Goal: Task Accomplishment & Management: Use online tool/utility

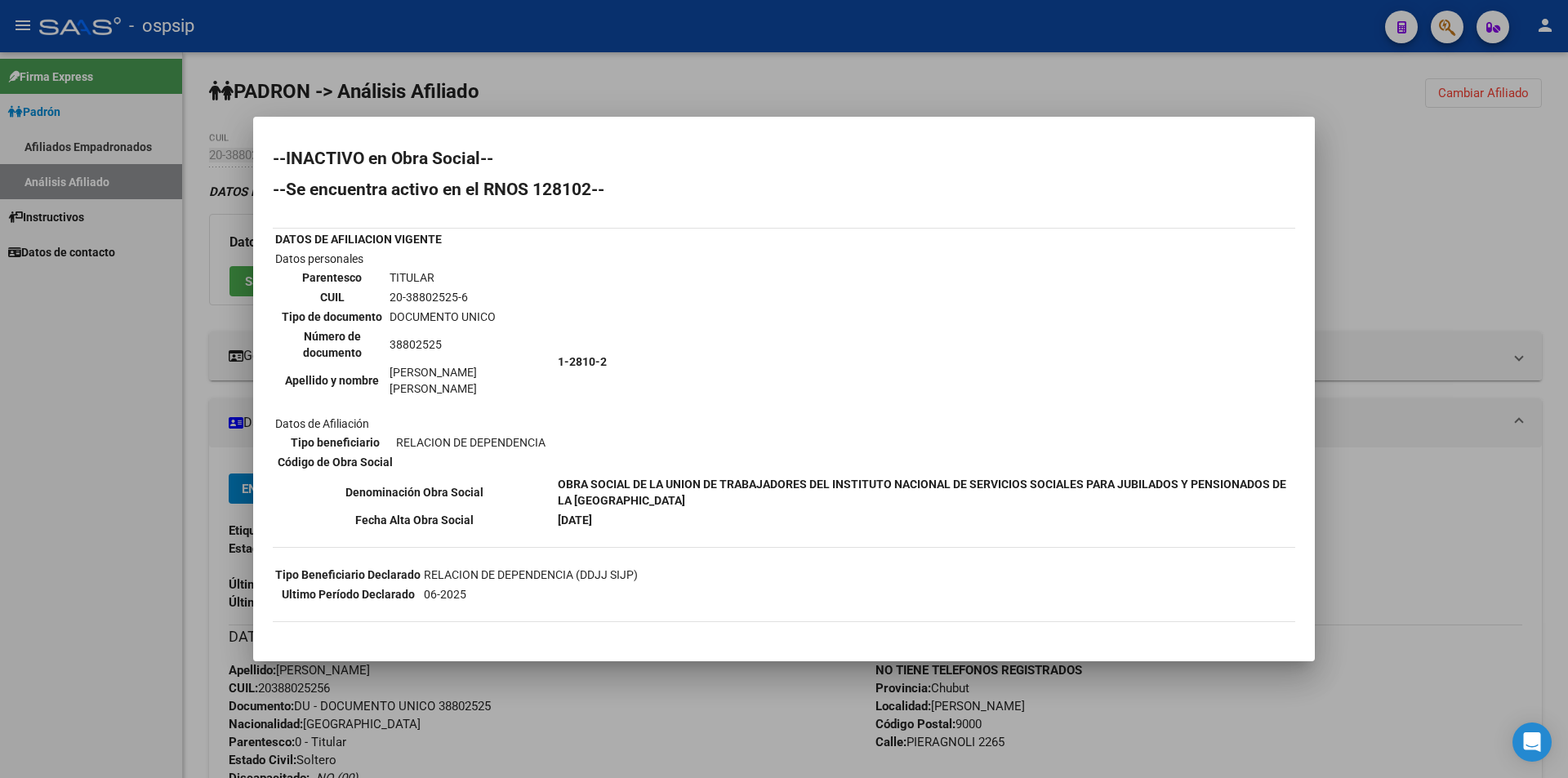
click at [505, 117] on mat-dialog-container "--INACTIVO en Obra Social-- --Se encuentra activo en el RNOS 128102-- DATOS DE …" at bounding box center [784, 389] width 1062 height 544
drag, startPoint x: 582, startPoint y: 82, endPoint x: 760, endPoint y: 89, distance: 178.1
click at [597, 81] on div at bounding box center [784, 389] width 1568 height 778
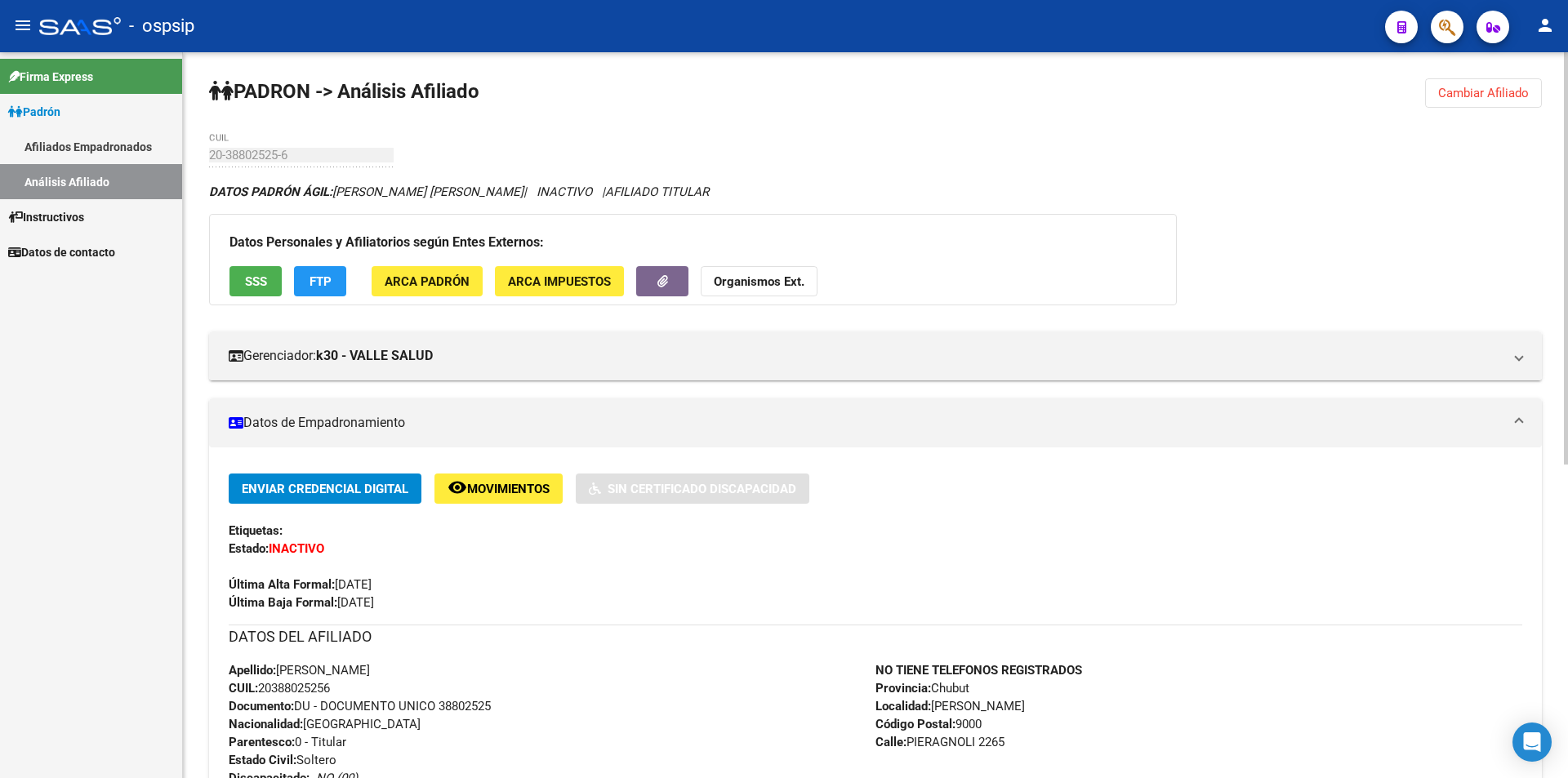
drag, startPoint x: 760, startPoint y: 89, endPoint x: 1127, endPoint y: 142, distance: 370.8
click at [776, 92] on div "PADRON -> Análisis Afiliado Cambiar Afiliado 20-38802525-6 CUIL DATOS PADRÓN ÁG…" at bounding box center [875, 692] width 1385 height 1278
click at [1499, 104] on button "Cambiar Afiliado" at bounding box center [1483, 93] width 117 height 29
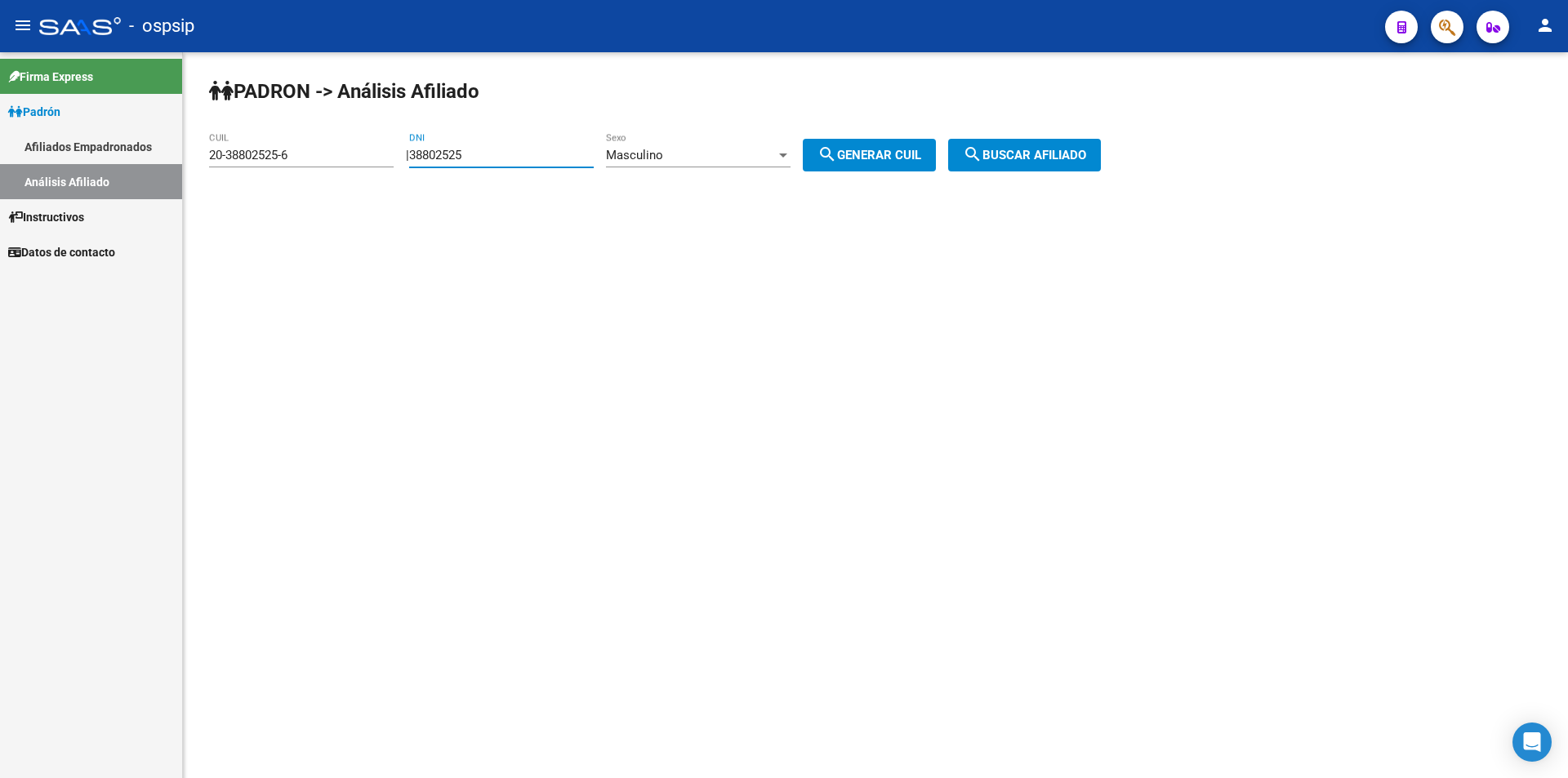
click at [539, 159] on input "38802525" at bounding box center [502, 155] width 185 height 15
type input "29406425"
click at [909, 155] on span "search Generar CUIL" at bounding box center [869, 155] width 104 height 15
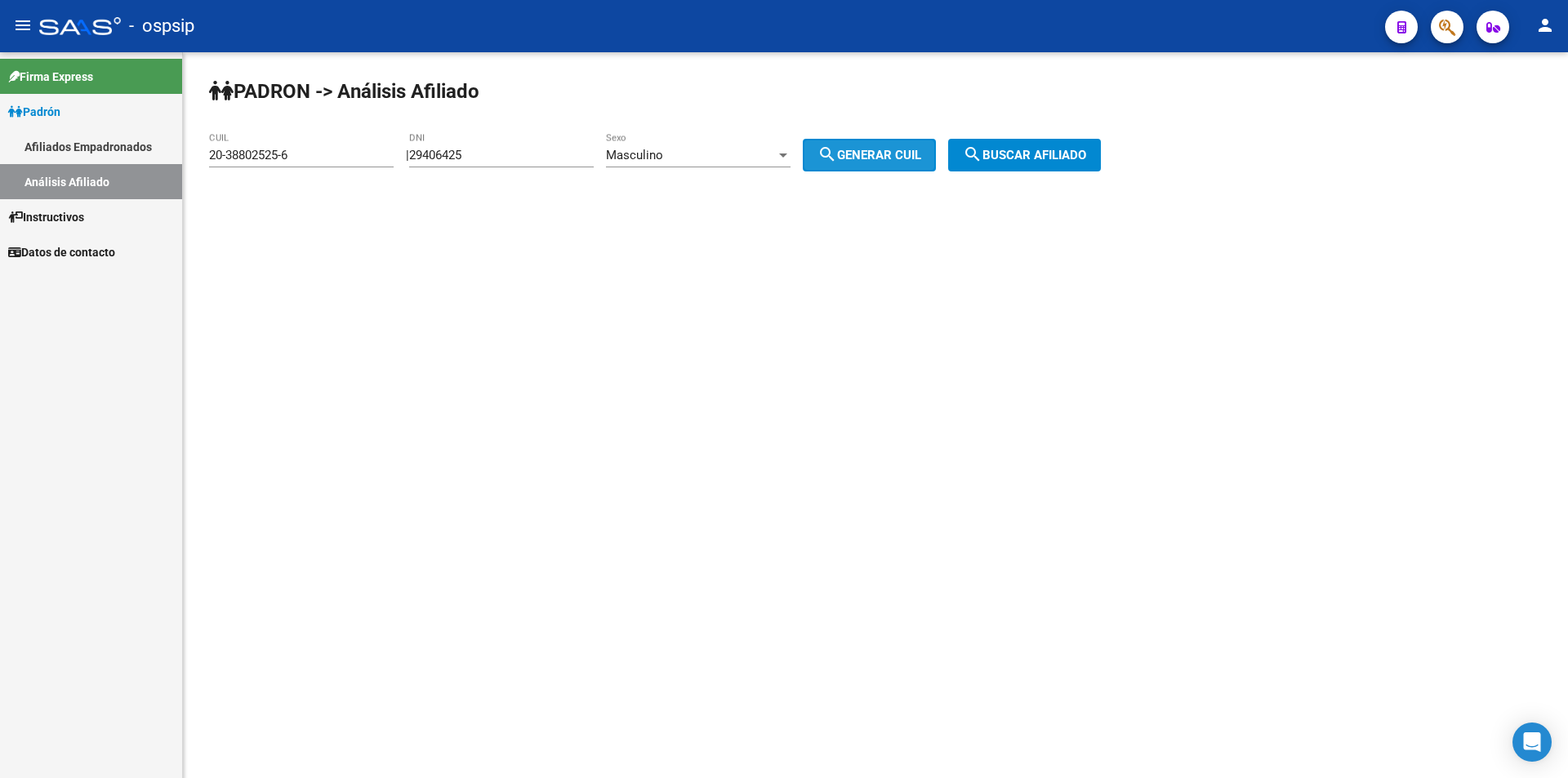
type input "20-29406425-8"
click at [999, 140] on button "search Buscar afiliado" at bounding box center [1024, 155] width 153 height 33
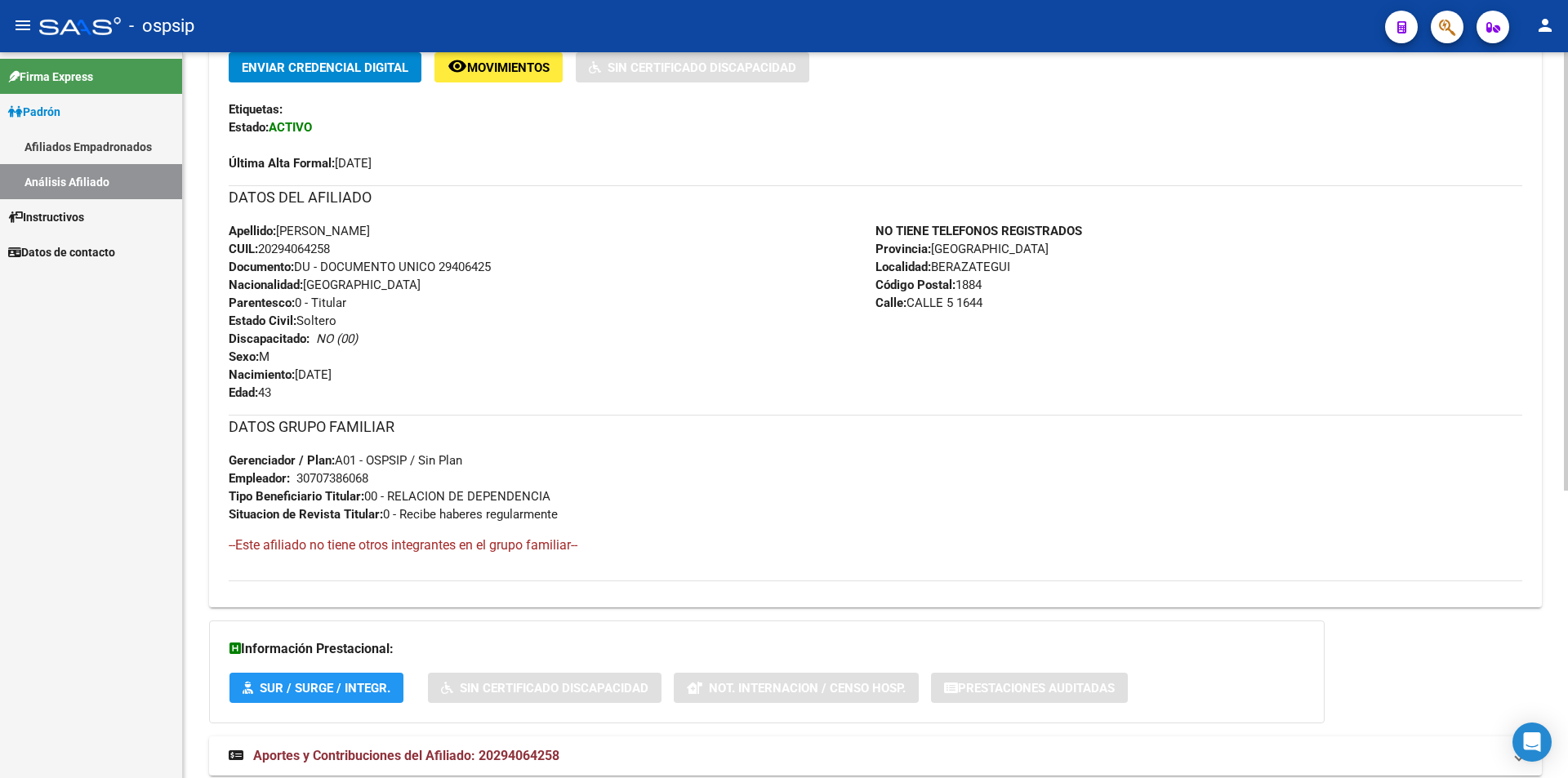
scroll to position [395, 0]
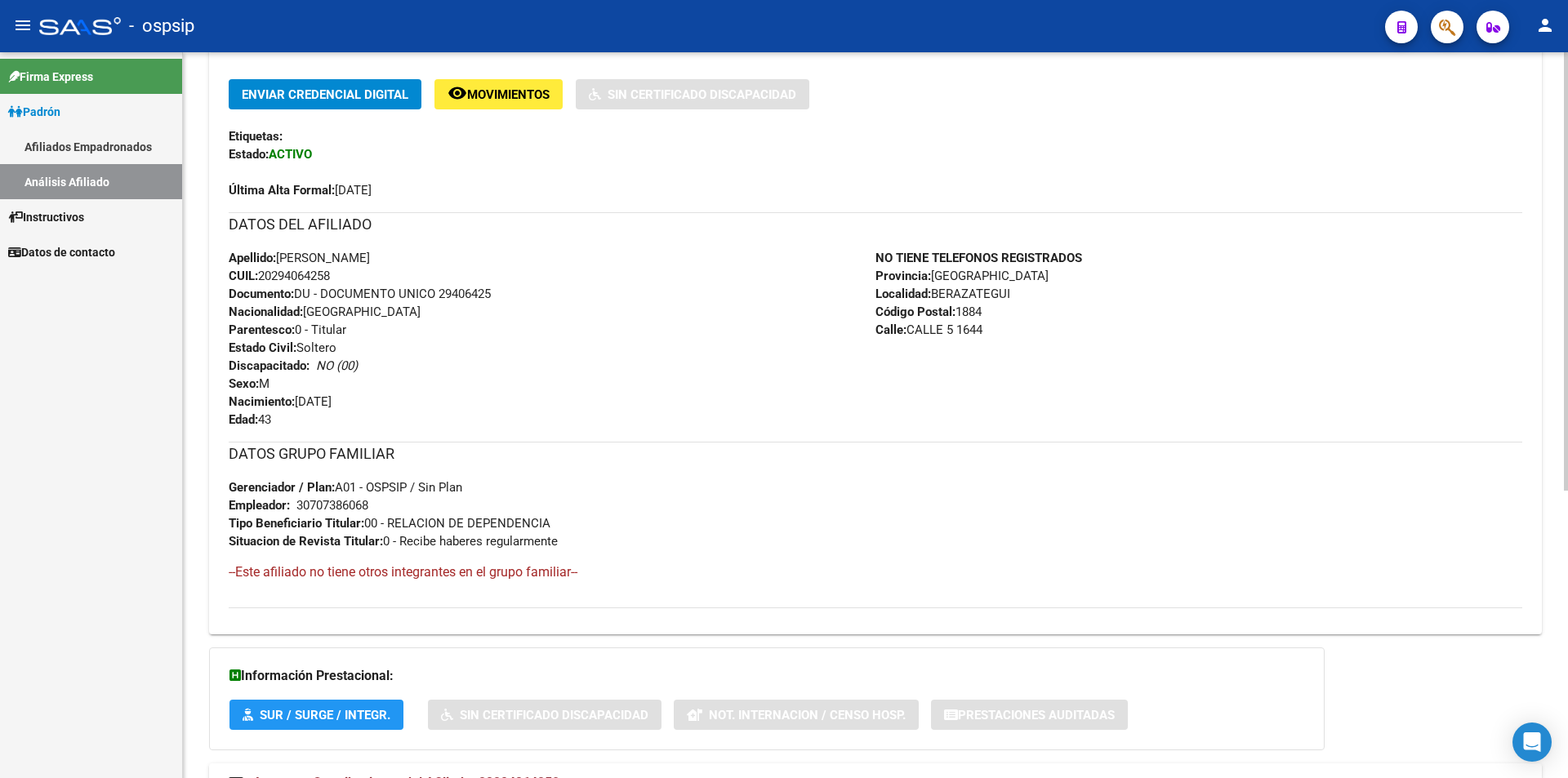
click at [469, 290] on span "Documento: DU - DOCUMENTO UNICO 29406425" at bounding box center [360, 294] width 262 height 15
copy span "29406425"
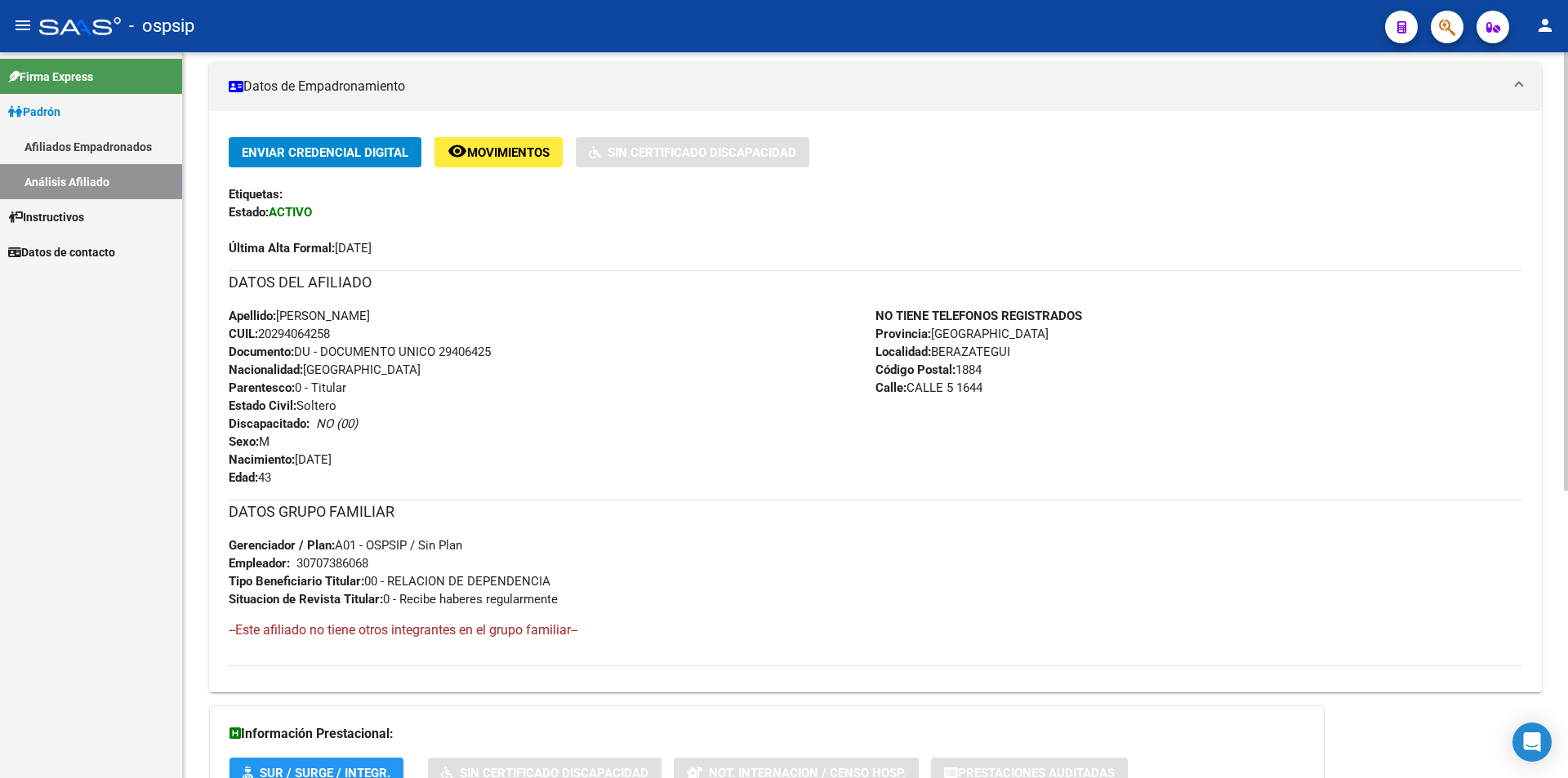
scroll to position [313, 0]
